Goal: Information Seeking & Learning: Learn about a topic

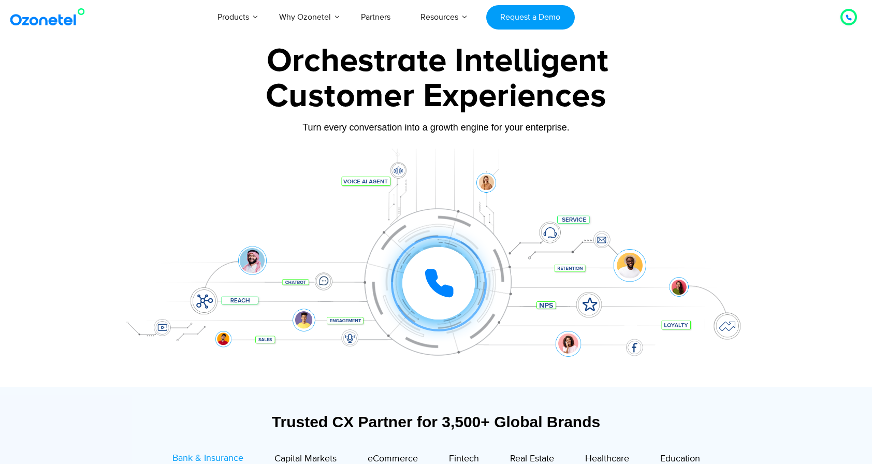
click at [461, 292] on div at bounding box center [438, 283] width 72 height 72
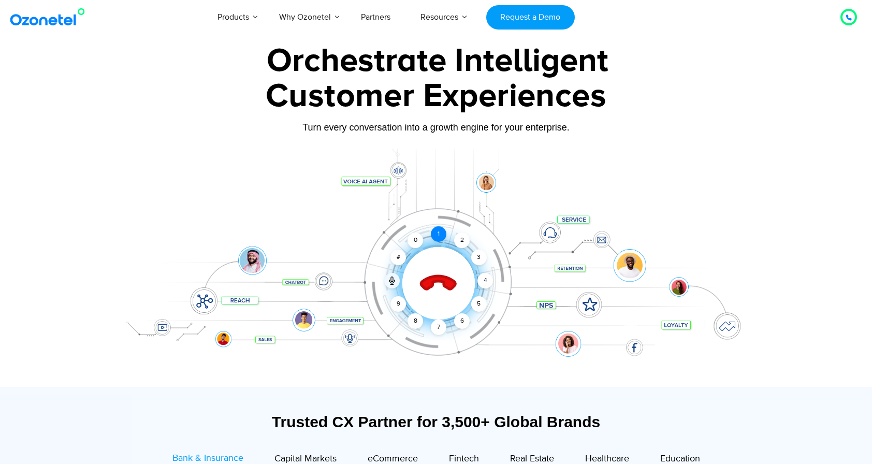
click at [442, 234] on div "1" at bounding box center [439, 234] width 16 height 16
click at [487, 282] on div "4" at bounding box center [485, 281] width 16 height 16
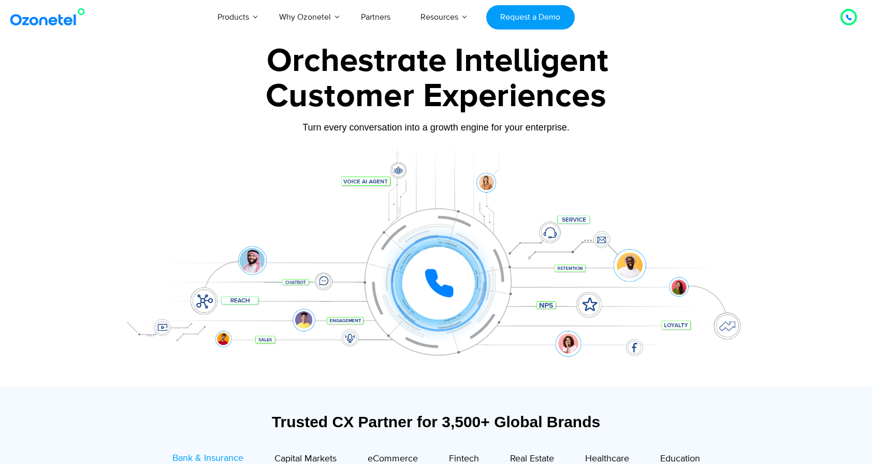
click at [735, 170] on div at bounding box center [435, 268] width 647 height 238
click at [449, 291] on icon at bounding box center [439, 283] width 26 height 26
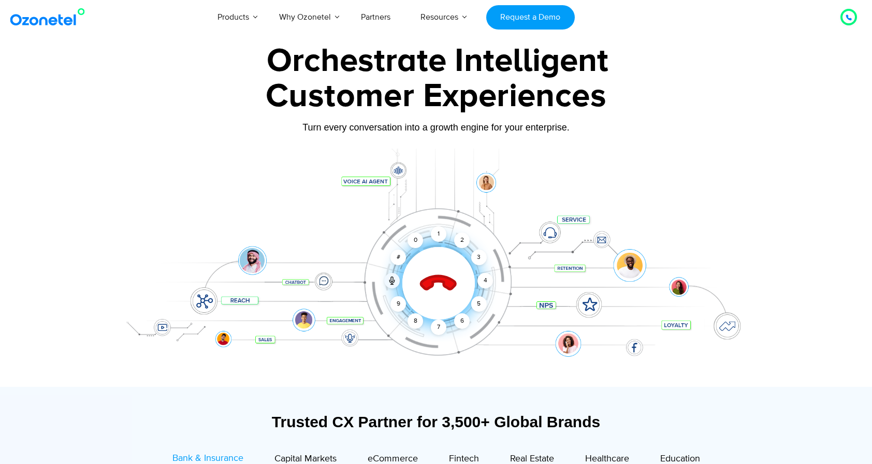
click at [616, 145] on div "Orchestrate Intelligent Customer Experiences Turn every conversation into a gro…" at bounding box center [435, 216] width 647 height 342
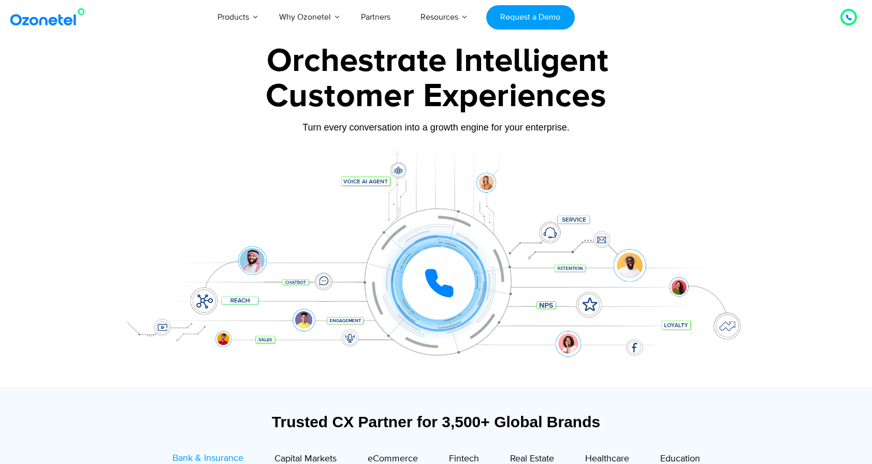
click at [721, 162] on div at bounding box center [435, 268] width 647 height 238
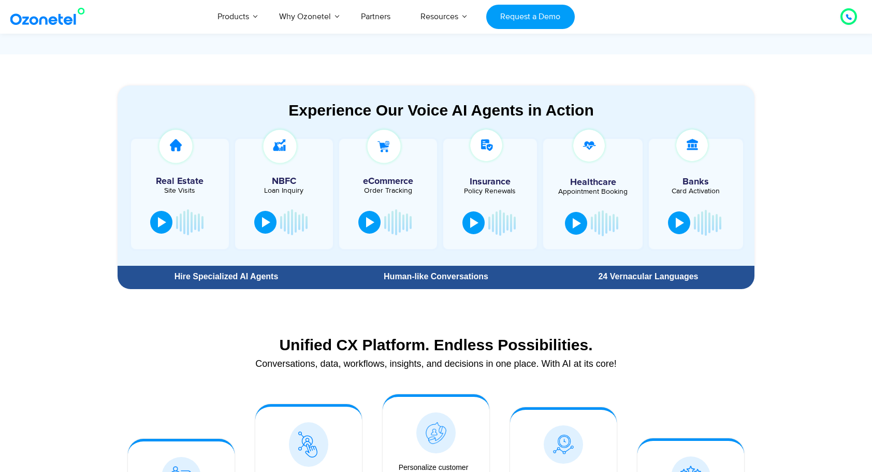
scroll to position [484, 0]
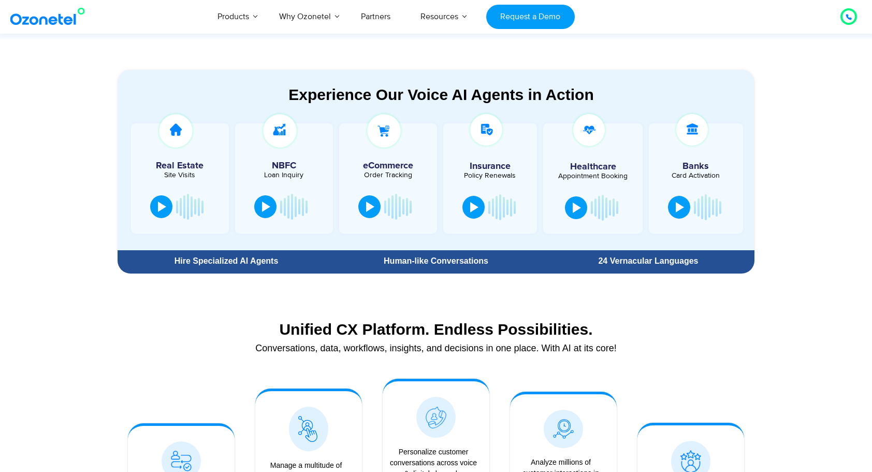
click at [505, 207] on div at bounding box center [501, 207] width 27 height 31
click at [812, 220] on section "Experience Our Voice AI Agents in Action Real Estate Site Visits NBFC Loan Inqu…" at bounding box center [436, 158] width 872 height 239
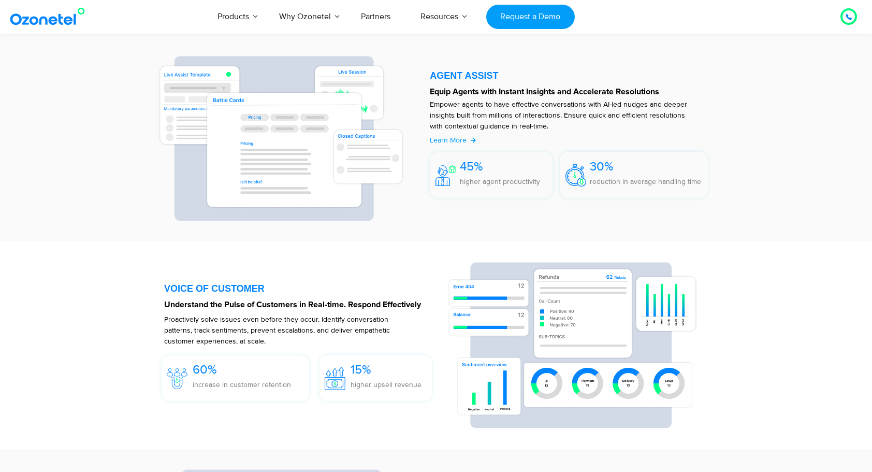
scroll to position [1312, 0]
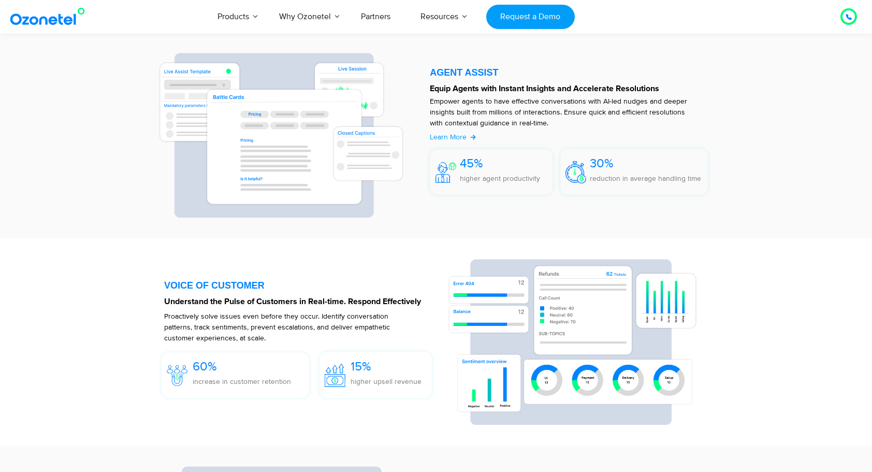
click at [490, 175] on div "45% higher agent productivity" at bounding box center [500, 174] width 80 height 40
click at [447, 209] on div at bounding box center [572, 132] width 294 height 169
drag, startPoint x: 700, startPoint y: 180, endPoint x: 564, endPoint y: 158, distance: 137.9
click at [564, 158] on div "30% reduction in average handling time" at bounding box center [634, 172] width 148 height 46
drag, startPoint x: 564, startPoint y: 158, endPoint x: 647, endPoint y: 204, distance: 94.5
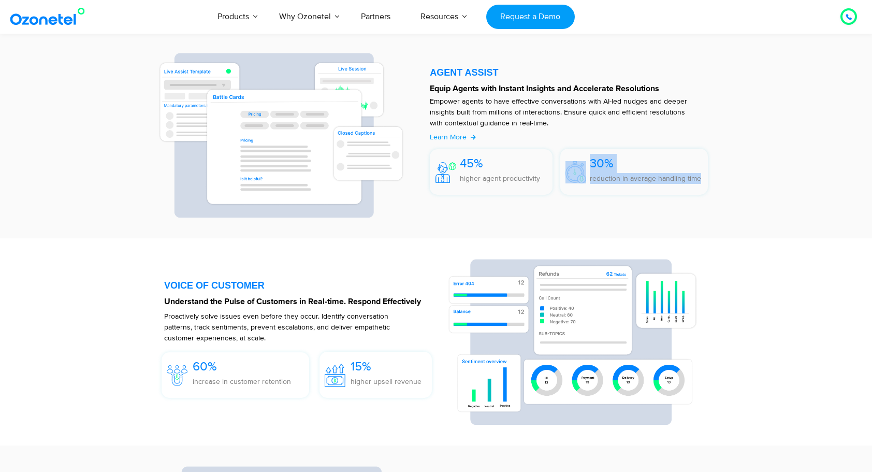
click at [626, 200] on div "30% reduction in average handling time" at bounding box center [631, 174] width 153 height 51
click at [643, 184] on p "reduction in average handling time" at bounding box center [645, 178] width 111 height 11
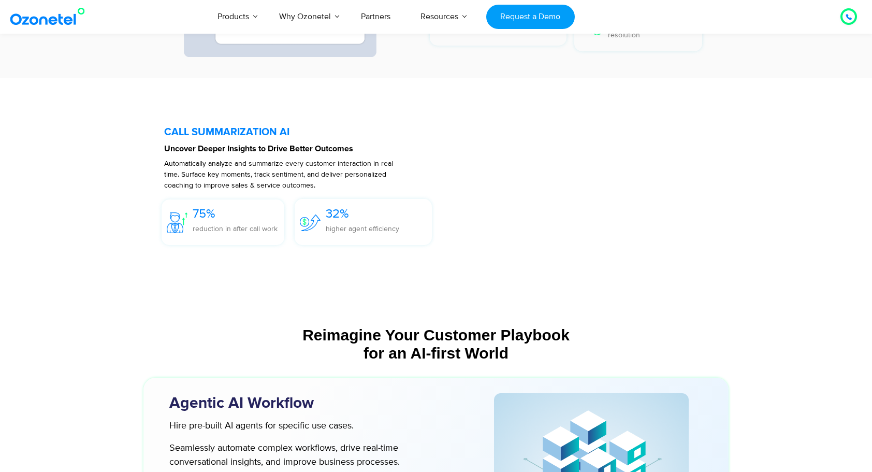
scroll to position [2296, 0]
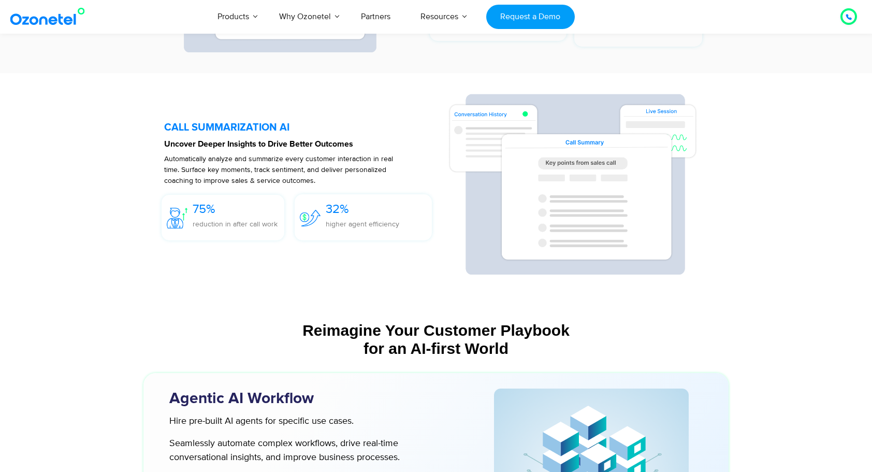
click at [739, 175] on div "CALL SUMMARIZATION AI Uncover Deeper Insights to Drive Better Outcomes Automati…" at bounding box center [435, 184] width 647 height 212
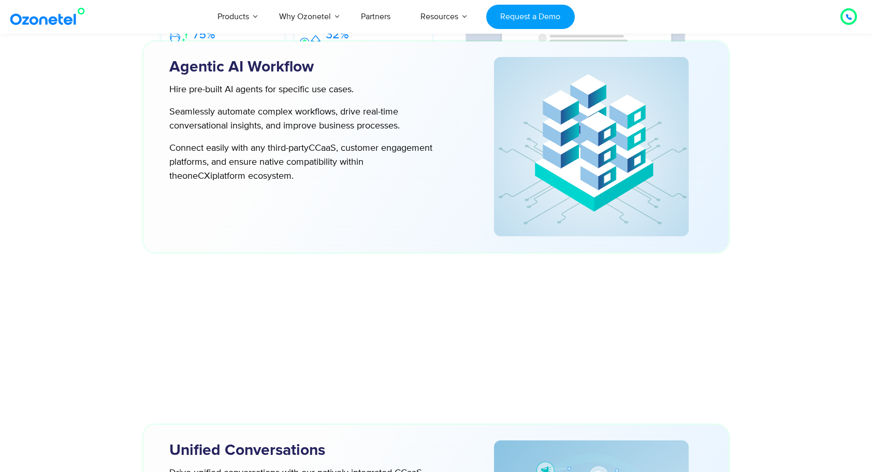
scroll to position [2761, 0]
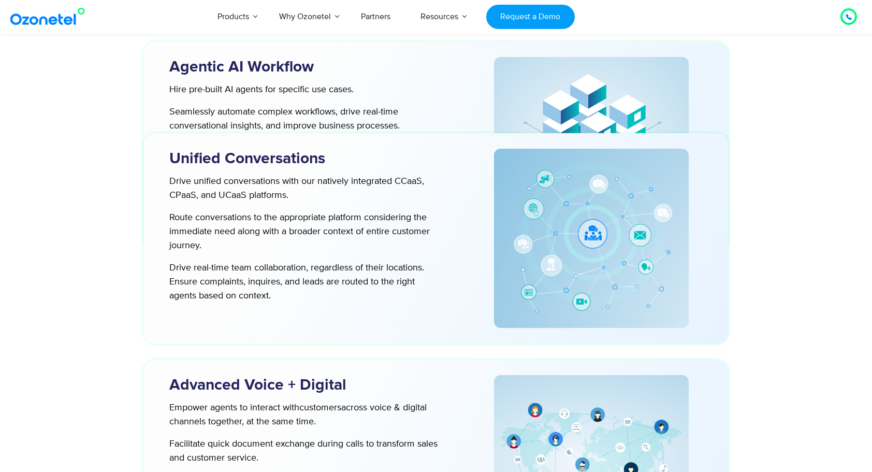
click at [84, 124] on div at bounding box center [436, 410] width 872 height 1163
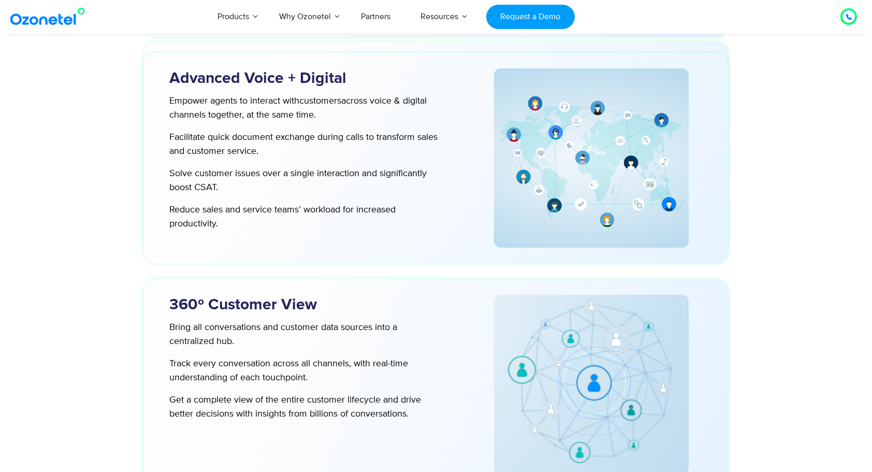
scroll to position [3227, 0]
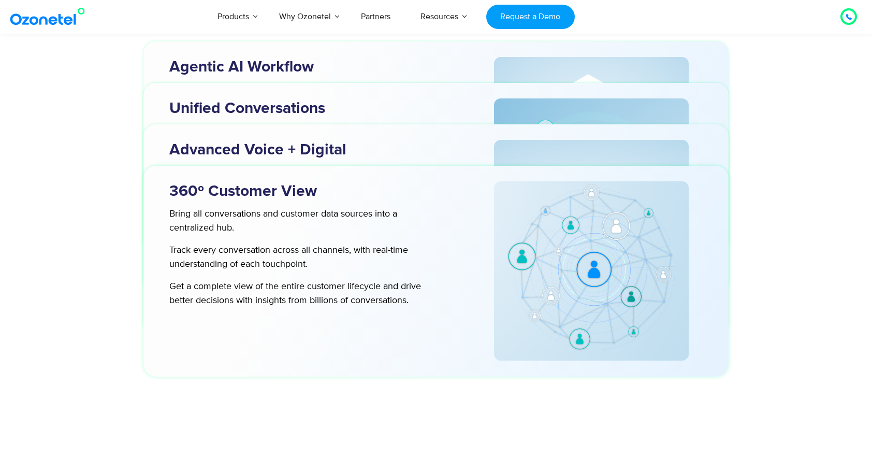
click at [309, 71] on h3 "Agentic AI Workflow" at bounding box center [314, 67] width 290 height 20
click at [302, 115] on h3 "Unified Conversations" at bounding box center [314, 108] width 290 height 20
click at [324, 162] on div "Advanced Voice + Digital" at bounding box center [309, 152] width 300 height 25
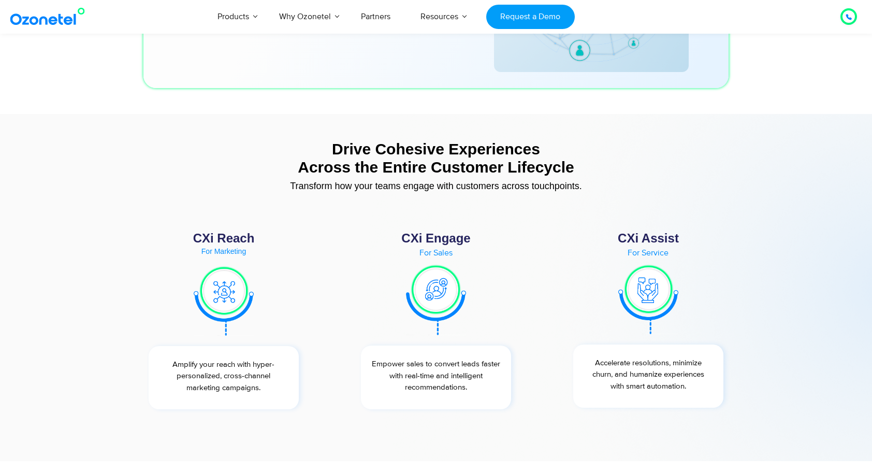
scroll to position [3693, 0]
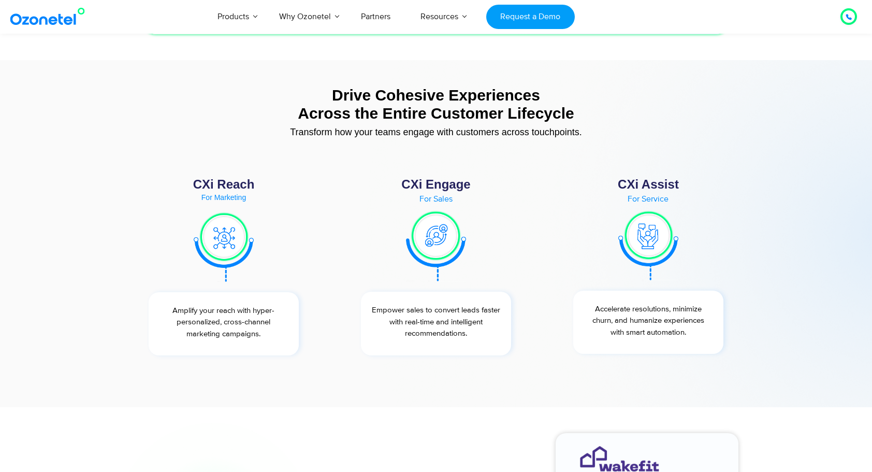
click at [470, 255] on div at bounding box center [435, 245] width 171 height 71
